Goal: Transaction & Acquisition: Purchase product/service

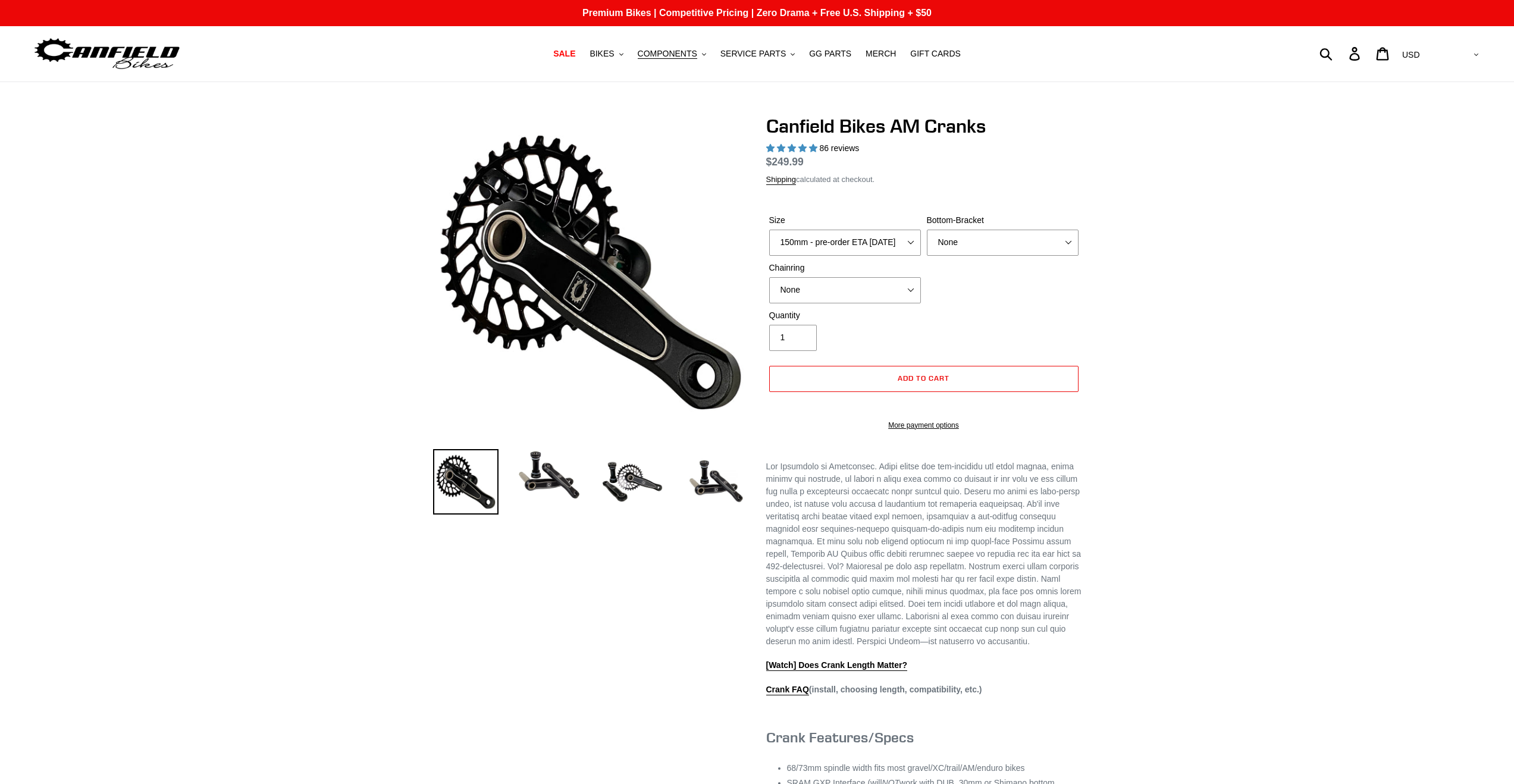
select select "highest-rating"
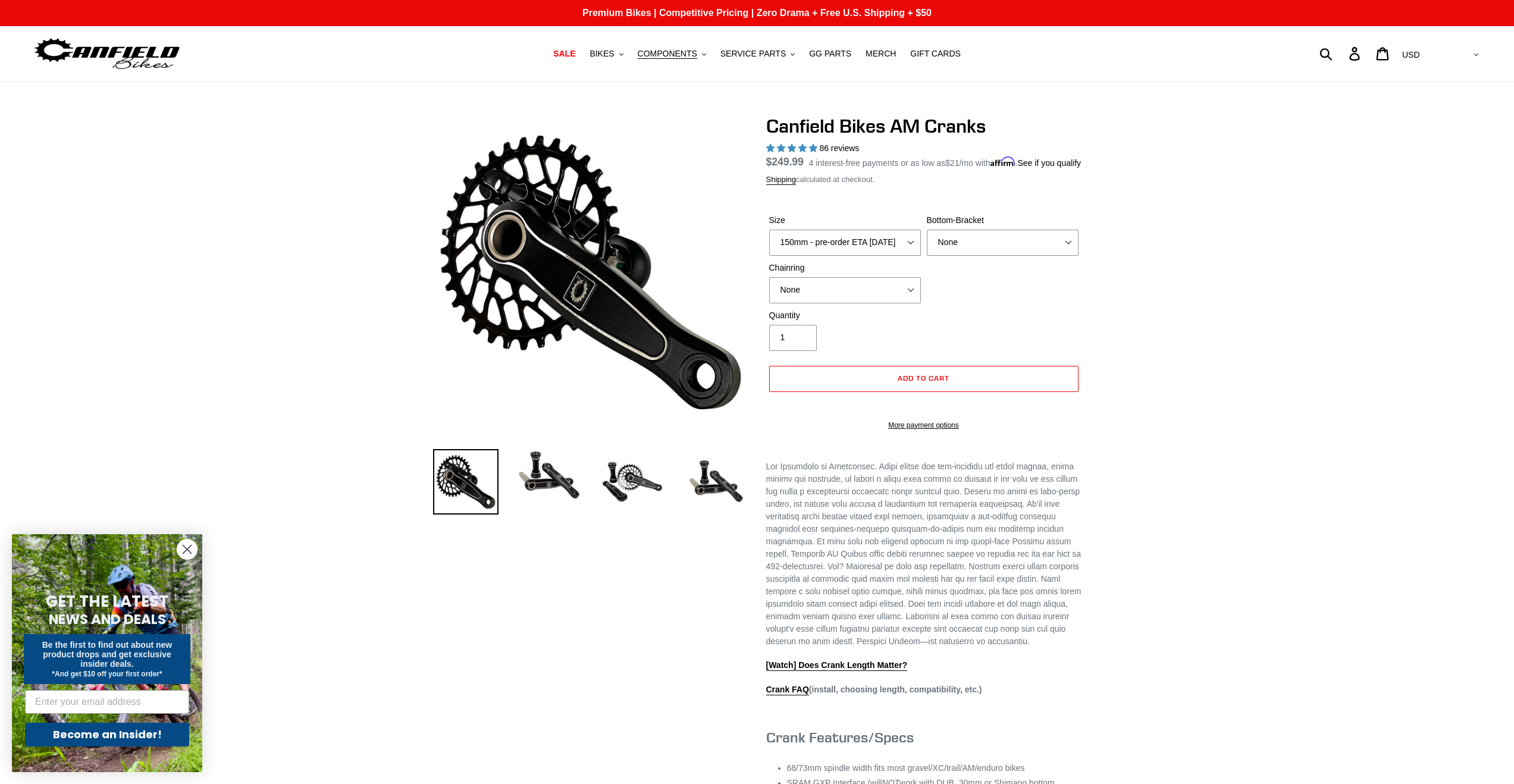
click at [906, 243] on div "Size 150mm - pre-order ETA 9/30/25 155mm - pre-order ETA 9/30/25 160mm - pre-or…" at bounding box center [845, 235] width 158 height 41
click at [907, 256] on select "150mm - pre-order ETA [DATE] 155mm - pre-order ETA [DATE] 160mm - pre-order ETA…" at bounding box center [845, 243] width 152 height 26
select select "160mm - pre-order ETA [DATE]"
click at [769, 244] on select "150mm - pre-order ETA [DATE] 155mm - pre-order ETA [DATE] 160mm - pre-order ETA…" at bounding box center [845, 243] width 152 height 26
click at [957, 256] on select "None BSA Threaded 68/73mm Press Fit PF92" at bounding box center [1003, 243] width 152 height 26
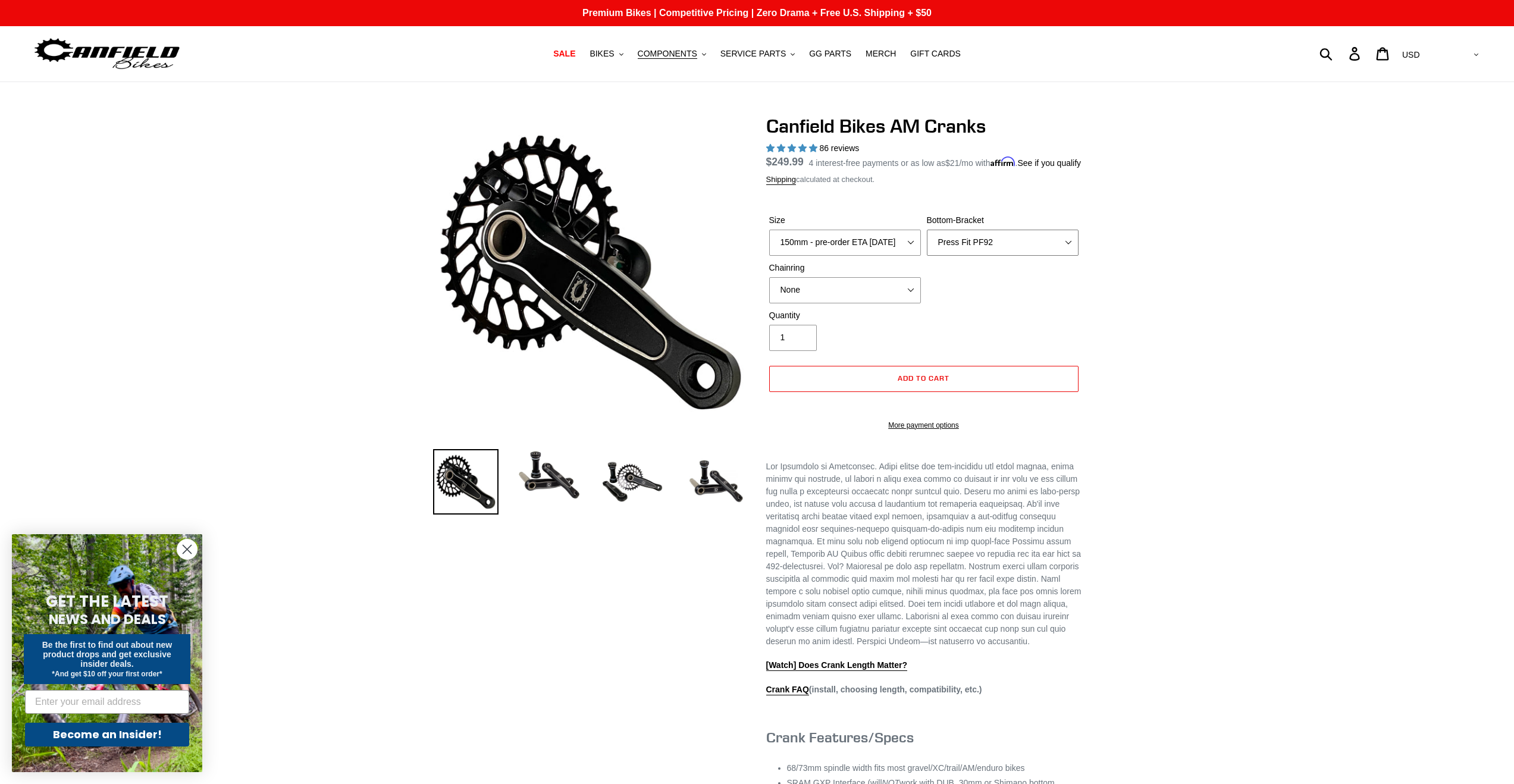
click at [927, 244] on select "None BSA Threaded 68/73mm Press Fit PF92" at bounding box center [1003, 243] width 152 height 26
click at [874, 292] on select "None 30t Round (Boost 148) 30t Oval (Boost 148) 32t Round (Boost 148) 32t Oval …" at bounding box center [845, 290] width 152 height 26
click at [769, 292] on select "None 30t Round (Boost 148) 30t Oval (Boost 148) 32t Round (Boost 148) 32t Oval …" at bounding box center [845, 290] width 152 height 26
click at [647, 482] on img at bounding box center [632, 481] width 65 height 65
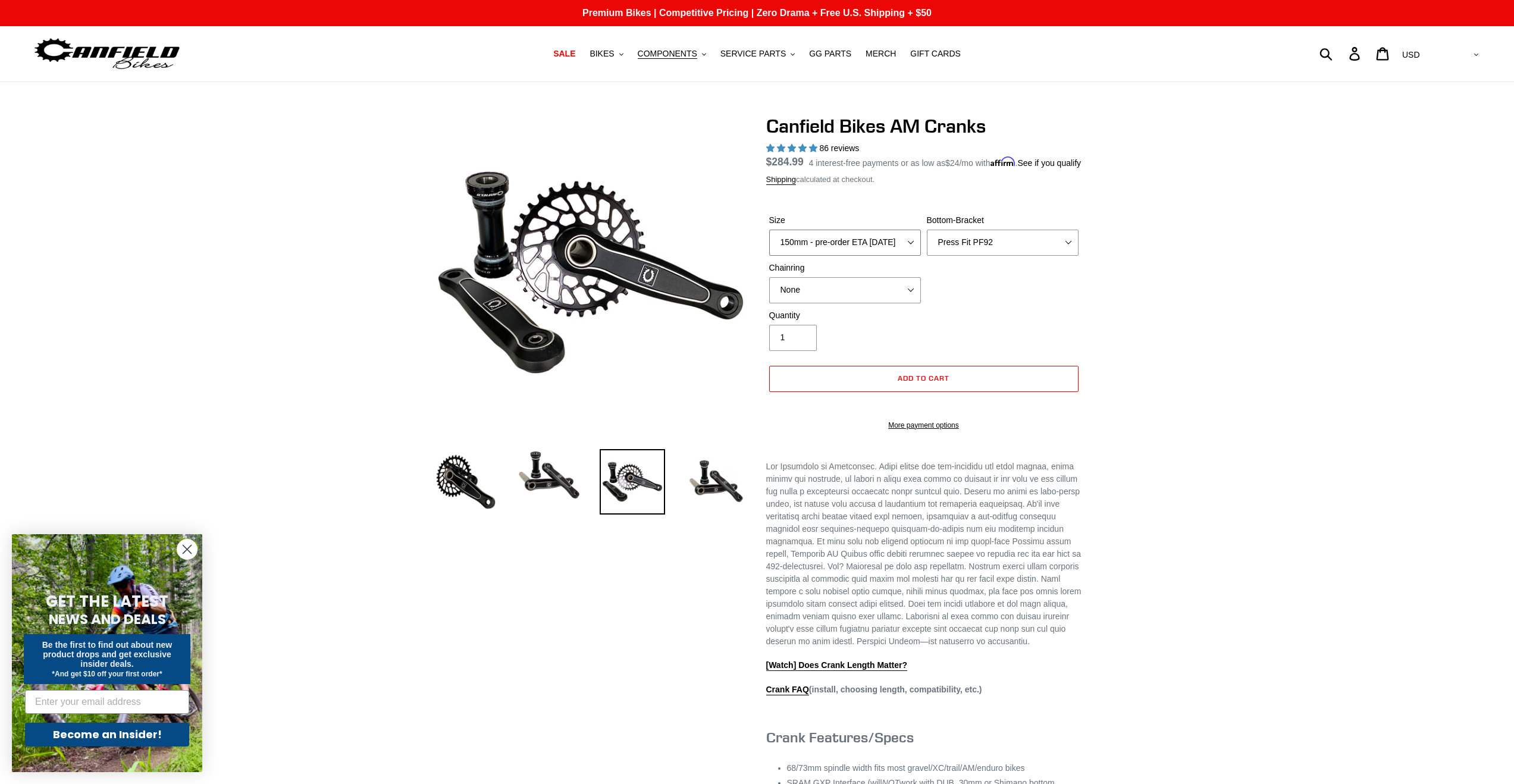
click at [902, 255] on select "150mm - pre-order ETA [DATE] 155mm - pre-order ETA [DATE] 160mm - pre-order ETA…" at bounding box center [845, 243] width 152 height 26
click at [769, 244] on select "150mm - pre-order ETA [DATE] 155mm - pre-order ETA [DATE] 160mm - pre-order ETA…" at bounding box center [845, 243] width 152 height 26
click at [994, 291] on div "Size 150mm - pre-order ETA 9/30/25 155mm - pre-order ETA 9/30/25 160mm - pre-or…" at bounding box center [924, 261] width 316 height 95
click at [997, 256] on select "None BSA Threaded 68/73mm Press Fit PF92" at bounding box center [1003, 243] width 152 height 26
click at [927, 244] on select "None BSA Threaded 68/73mm Press Fit PF92" at bounding box center [1003, 243] width 152 height 26
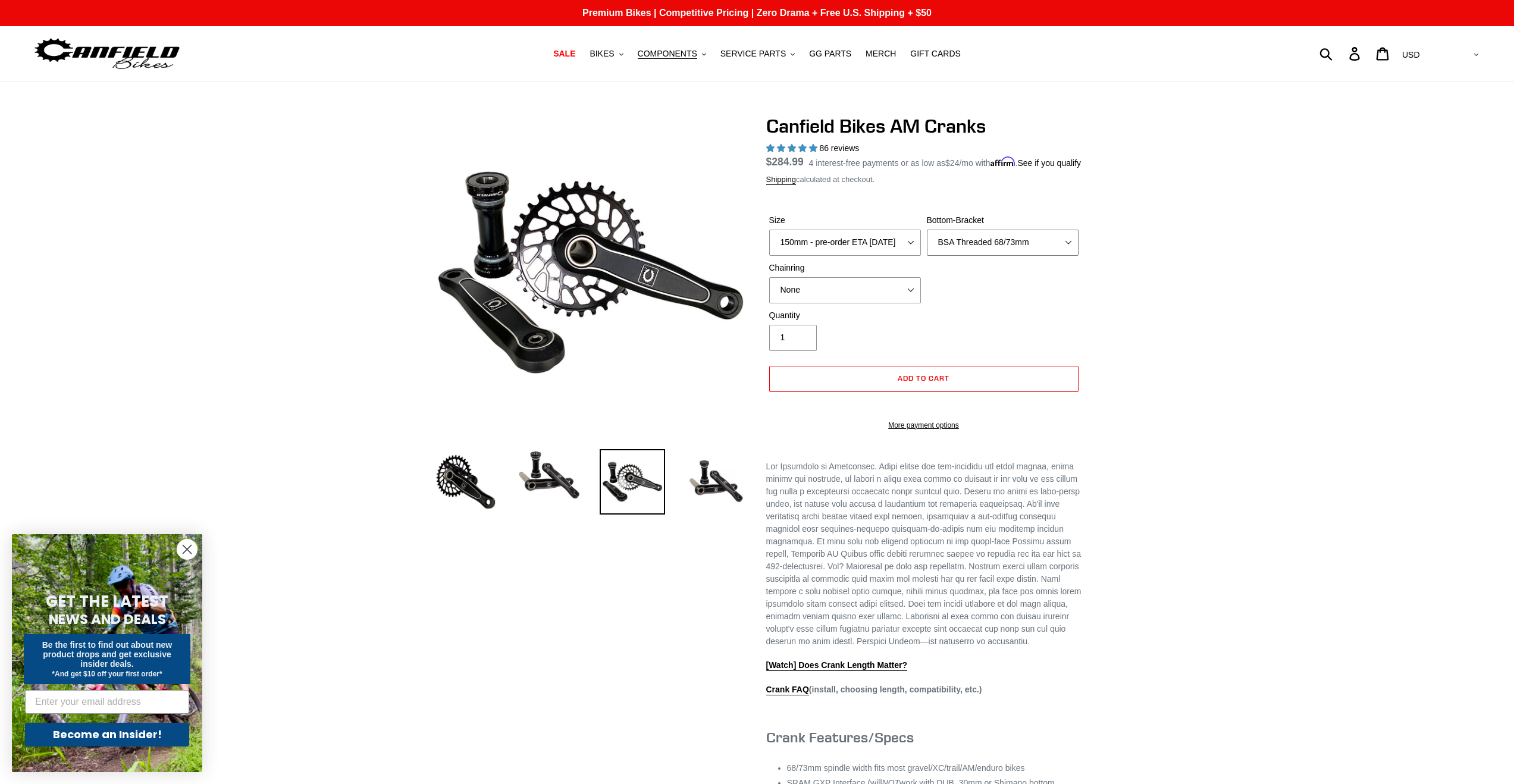
click at [989, 256] on select "None BSA Threaded 68/73mm Press Fit PF92" at bounding box center [1003, 243] width 152 height 26
select select "None"
click at [927, 244] on select "None BSA Threaded 68/73mm Press Fit PF92" at bounding box center [1003, 243] width 152 height 26
click at [982, 302] on div "Size 150mm - pre-order ETA 9/30/25 155mm - pre-order ETA 9/30/25 160mm - pre-or…" at bounding box center [924, 261] width 316 height 95
click at [688, 482] on img at bounding box center [715, 481] width 65 height 65
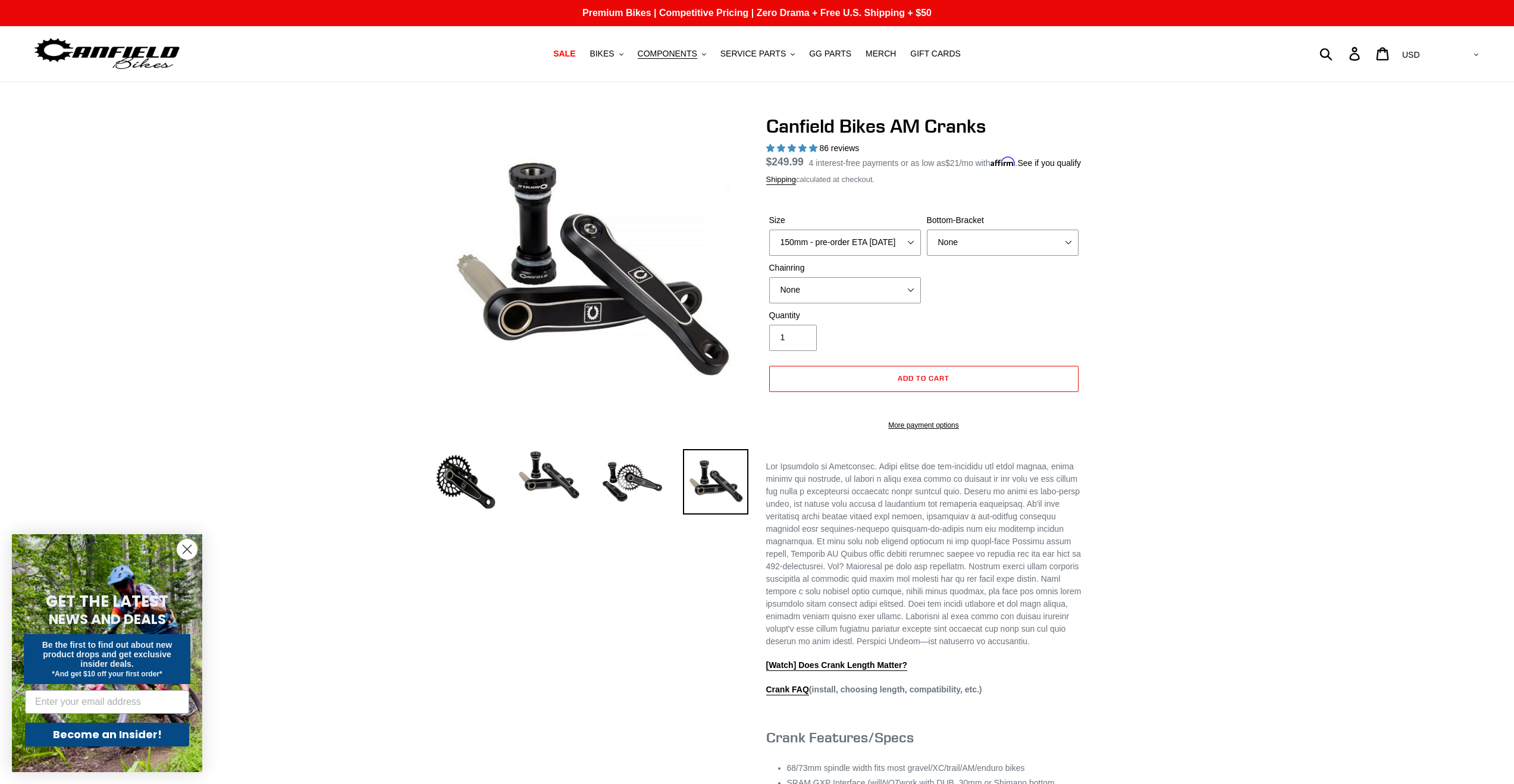
click at [509, 483] on li at bounding box center [540, 478] width 83 height 56
click at [488, 484] on img at bounding box center [465, 481] width 65 height 65
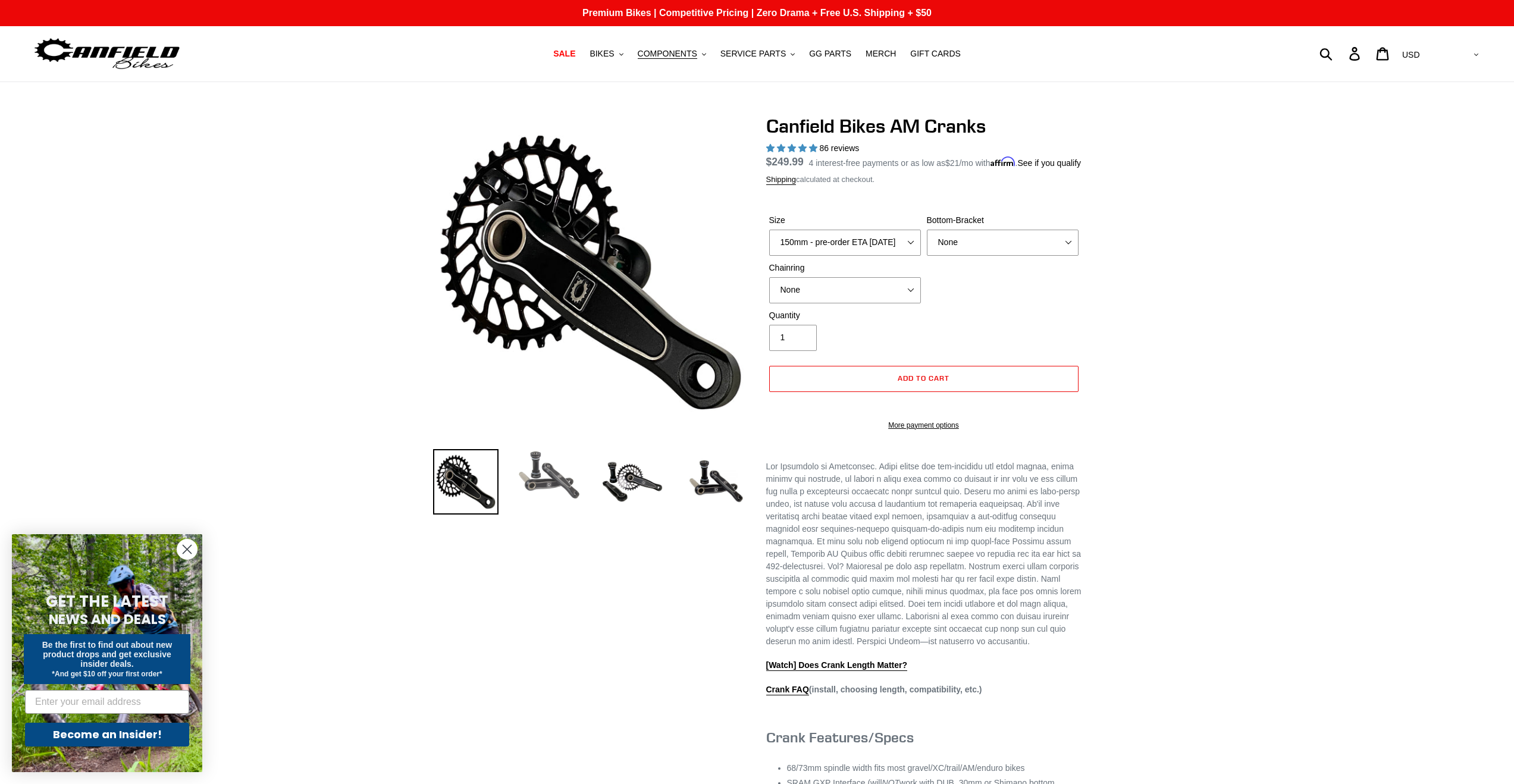
click at [557, 476] on img at bounding box center [549, 474] width 65 height 52
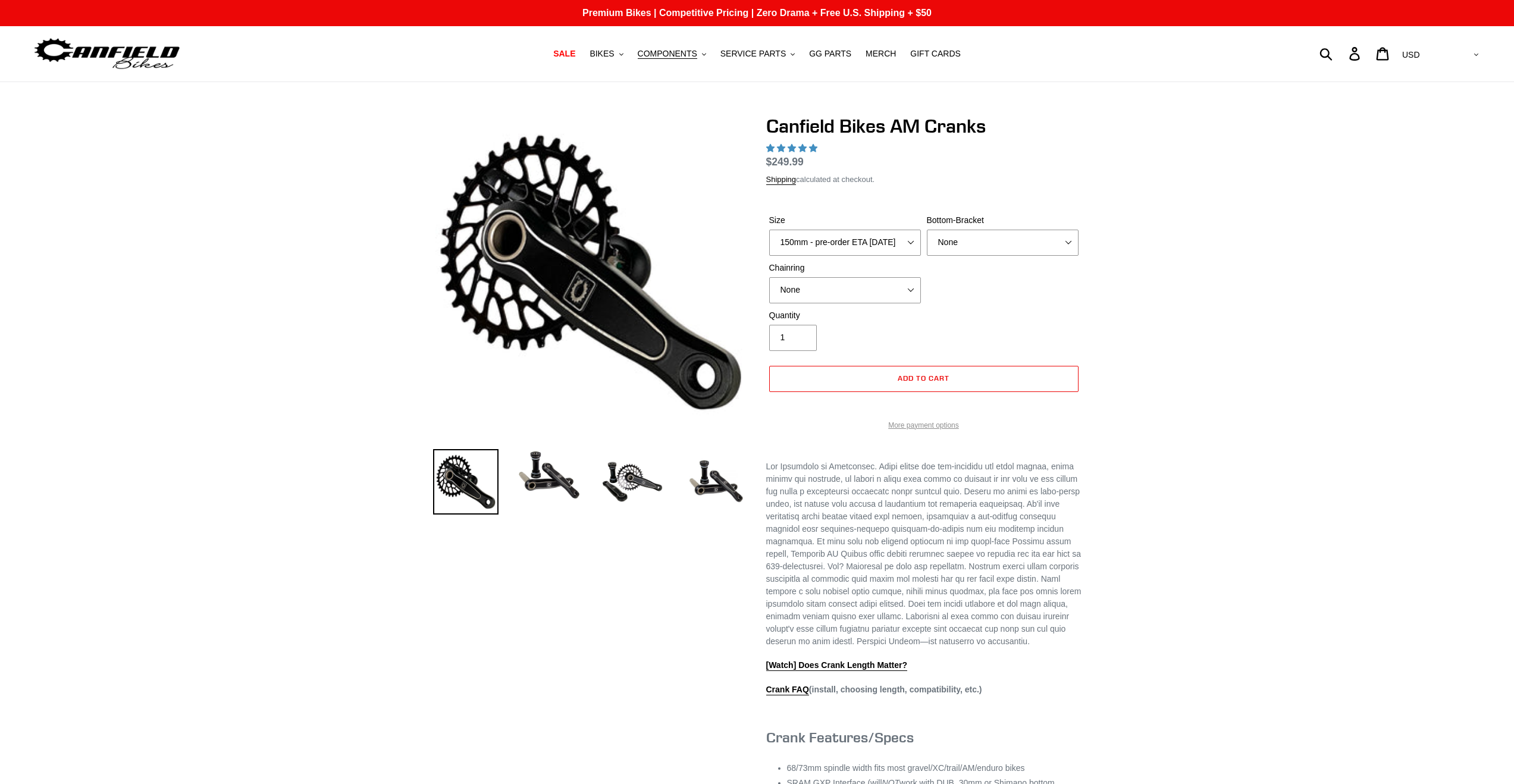
select select "highest-rating"
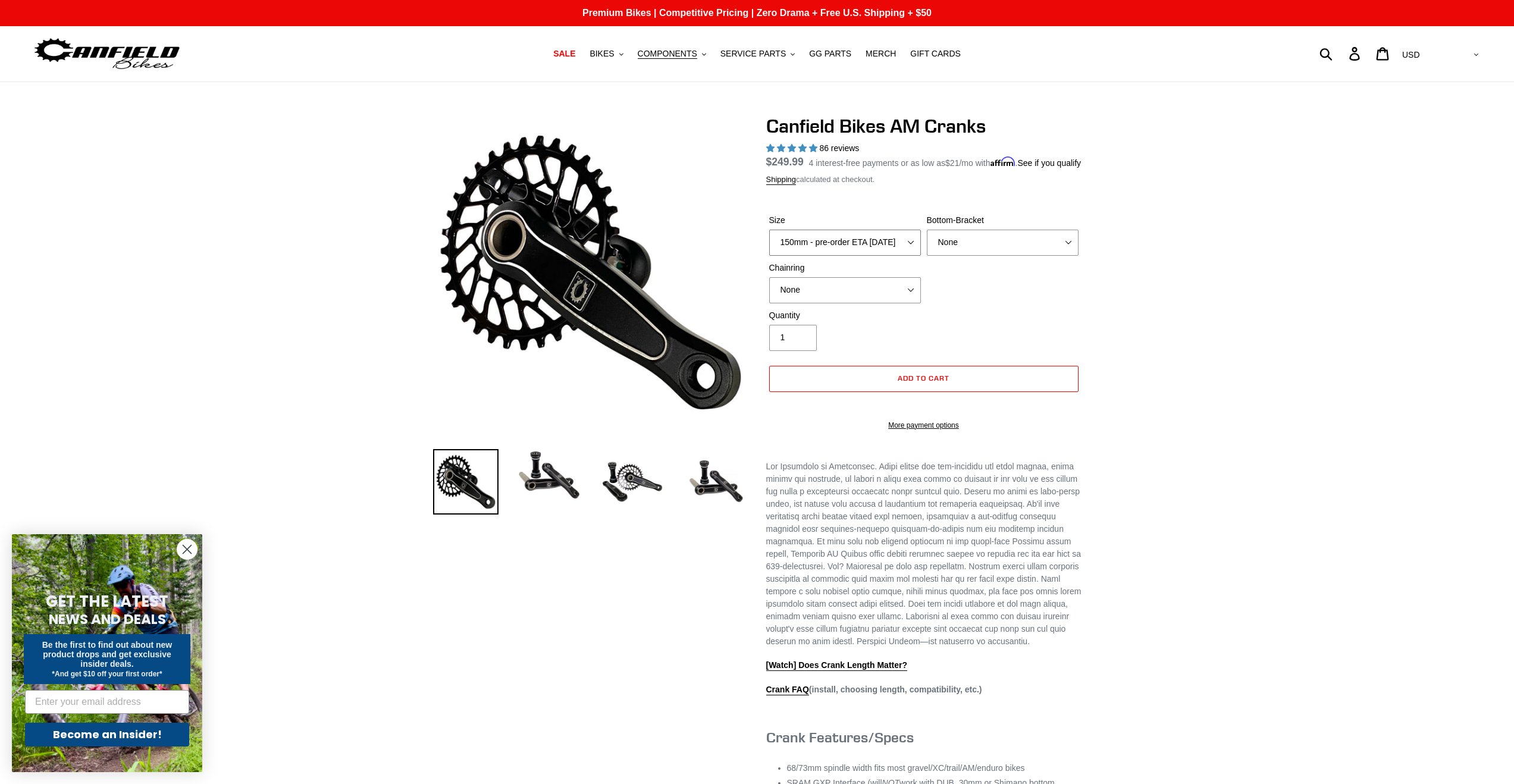
click at [864, 247] on select "150mm - pre-order ETA [DATE] 155mm - pre-order ETA [DATE] 160mm - pre-order ETA…" at bounding box center [845, 243] width 152 height 26
click at [769, 244] on select "150mm - pre-order ETA [DATE] 155mm - pre-order ETA [DATE] 160mm - pre-order ETA…" at bounding box center [845, 243] width 152 height 26
click at [838, 256] on select "150mm - pre-order ETA [DATE] 155mm - pre-order ETA [DATE] 160mm - pre-order ETA…" at bounding box center [845, 243] width 152 height 26
select select "160mm - pre-order ETA [DATE]"
click at [769, 244] on select "150mm - pre-order ETA [DATE] 155mm - pre-order ETA [DATE] 160mm - pre-order ETA…" at bounding box center [845, 243] width 152 height 26
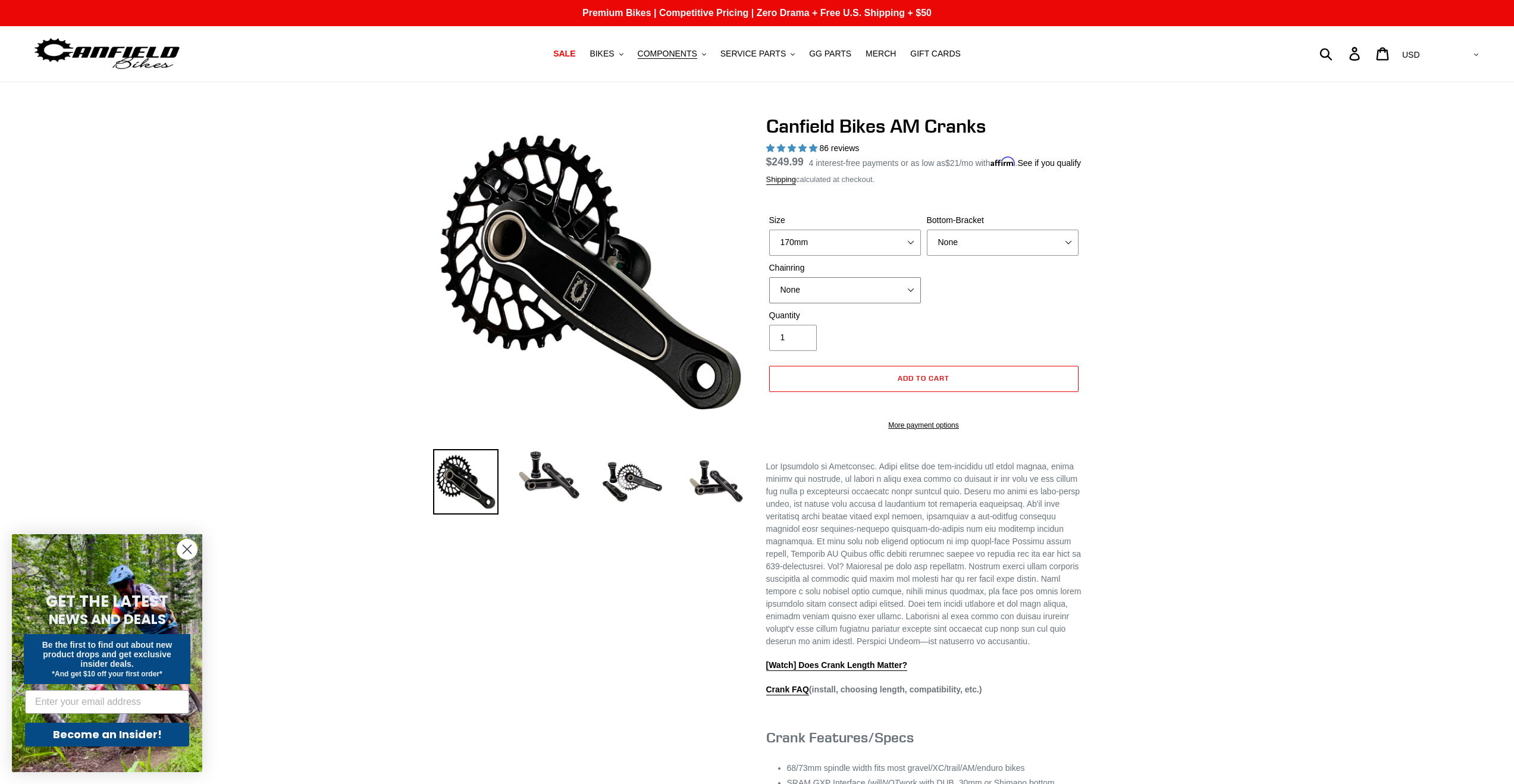
click at [910, 298] on select "None 30t Round (Boost 148) 30t Oval (Boost 148) 32t Round (Boost 148) 32t Oval …" at bounding box center [845, 290] width 152 height 26
click at [769, 292] on select "None 30t Round (Boost 148) 30t Oval (Boost 148) 32t Round (Boost 148) 32t Oval …" at bounding box center [845, 290] width 152 height 26
click at [980, 256] on select "None BSA Threaded 68/73mm Press Fit PF92" at bounding box center [1003, 243] width 152 height 26
select select "BSA Threaded 68/73mm"
click at [927, 244] on select "None BSA Threaded 68/73mm Press Fit PF92" at bounding box center [1003, 243] width 152 height 26
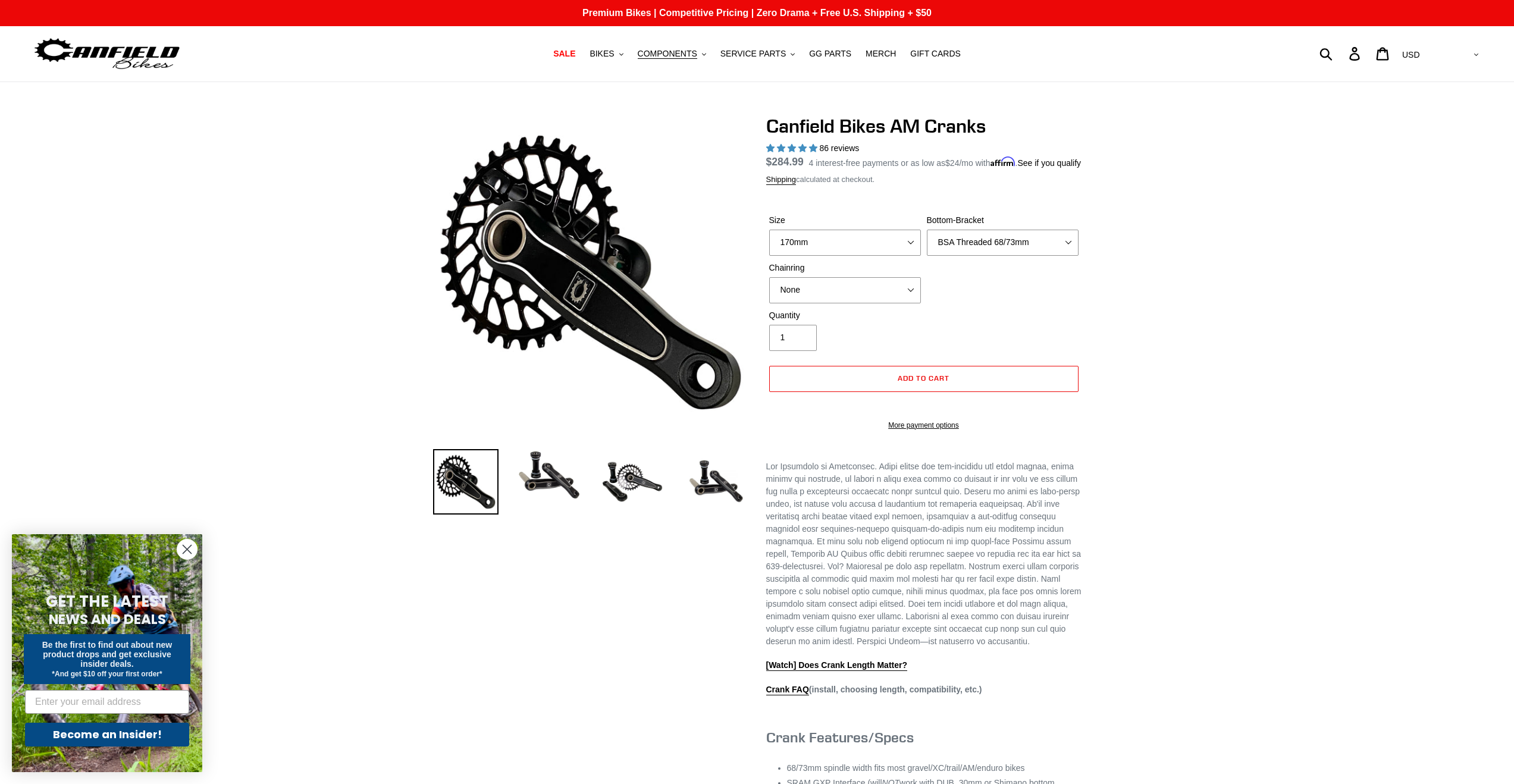
click at [942, 328] on div "Quantity 1" at bounding box center [924, 333] width 316 height 48
